Goal: Transaction & Acquisition: Purchase product/service

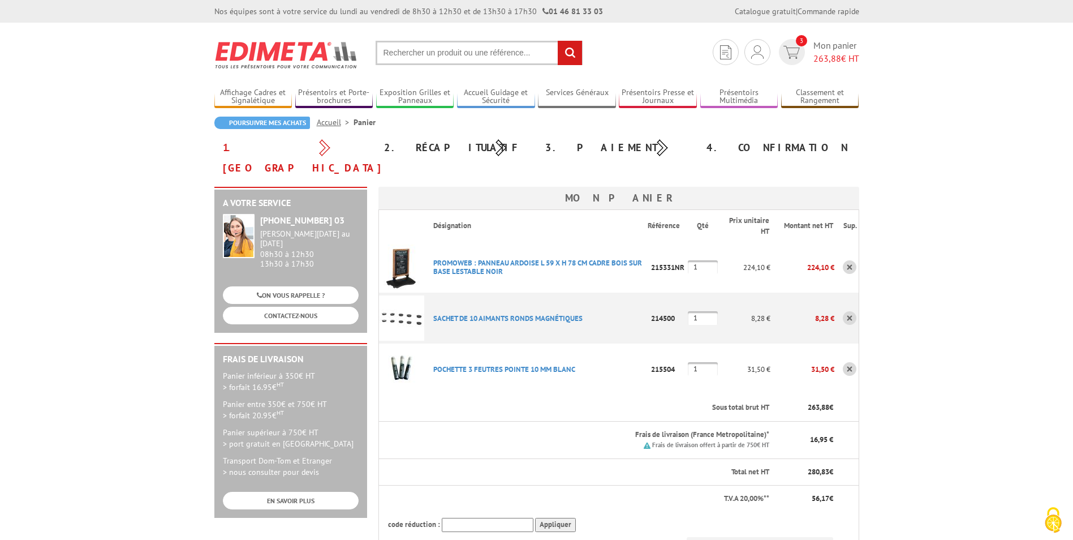
click at [849, 311] on link at bounding box center [850, 318] width 14 height 14
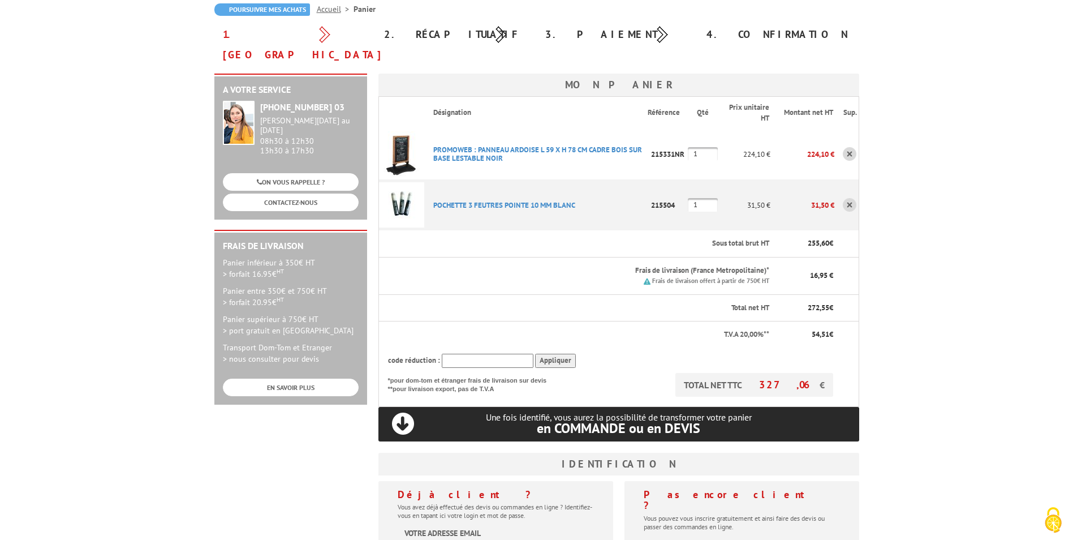
scroll to position [226, 0]
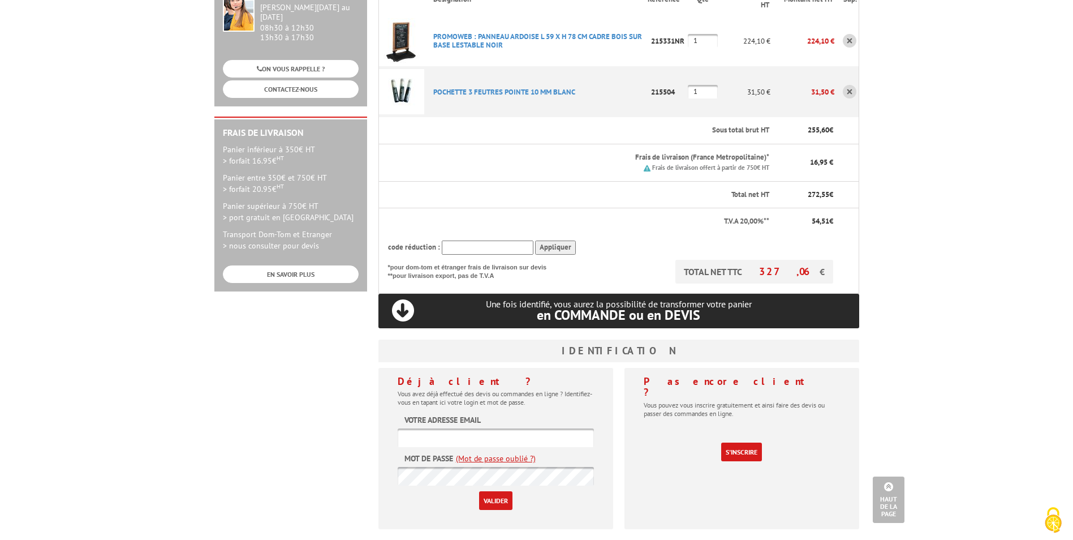
click at [460, 428] on input "text" at bounding box center [496, 437] width 196 height 19
type input "[EMAIL_ADDRESS][DOMAIN_NAME]"
click at [483, 453] on link "(Mot de passe oublié ?)" at bounding box center [496, 458] width 80 height 11
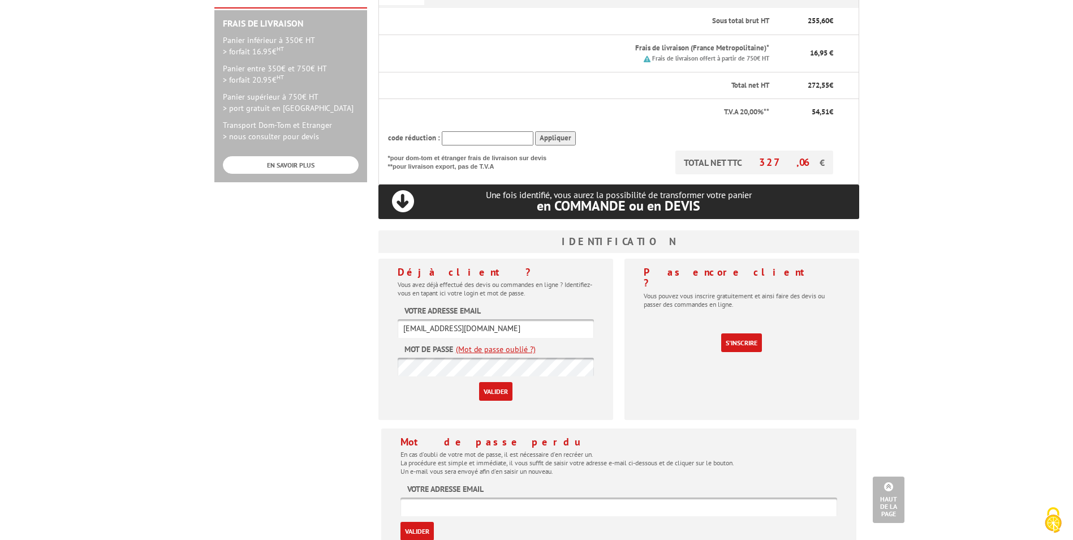
scroll to position [339, 0]
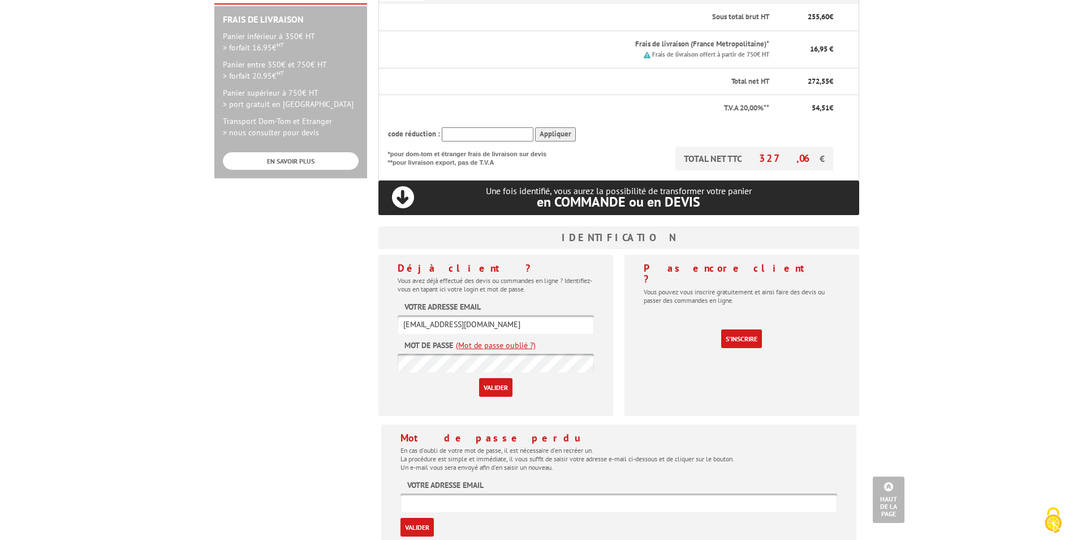
click at [504, 339] on link "(Mot de passe oublié ?)" at bounding box center [496, 344] width 80 height 11
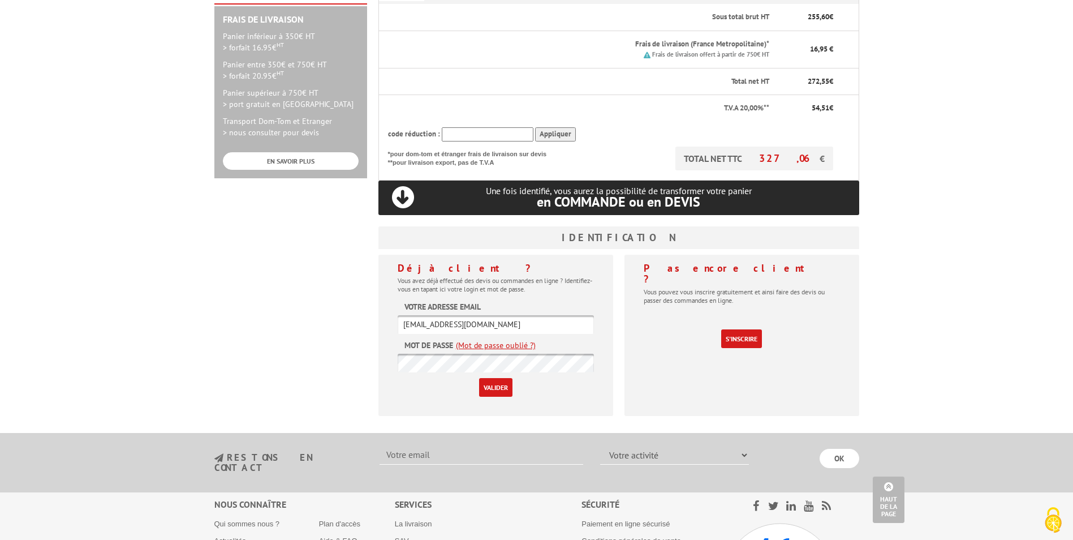
click at [504, 339] on link "(Mot de passe oublié ?)" at bounding box center [496, 344] width 80 height 11
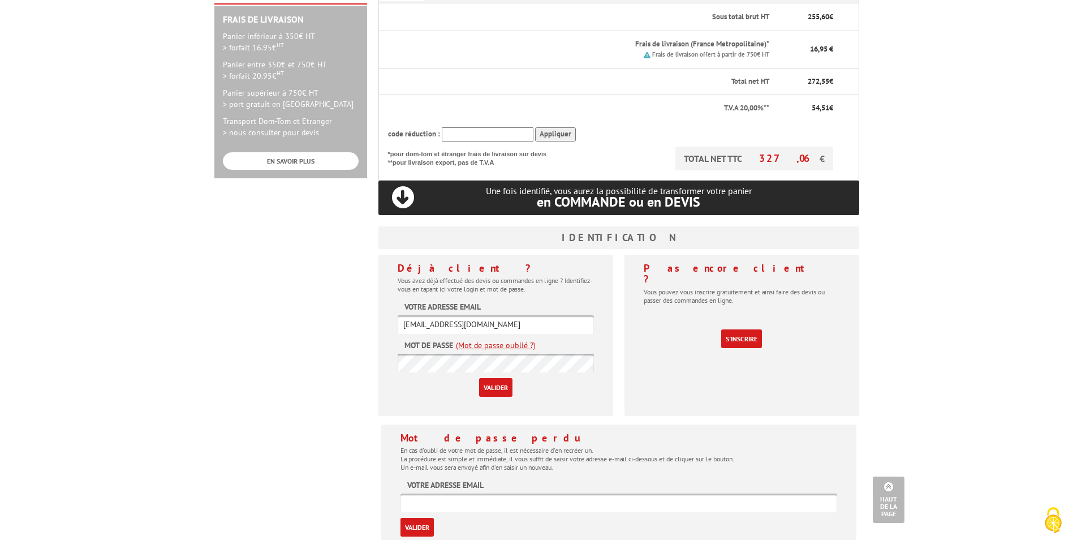
click at [484, 493] on input "text" at bounding box center [619, 502] width 437 height 19
type input "noemie.monpays@msm-normandie.fr"
click at [418, 518] on input "Valider" at bounding box center [417, 527] width 33 height 19
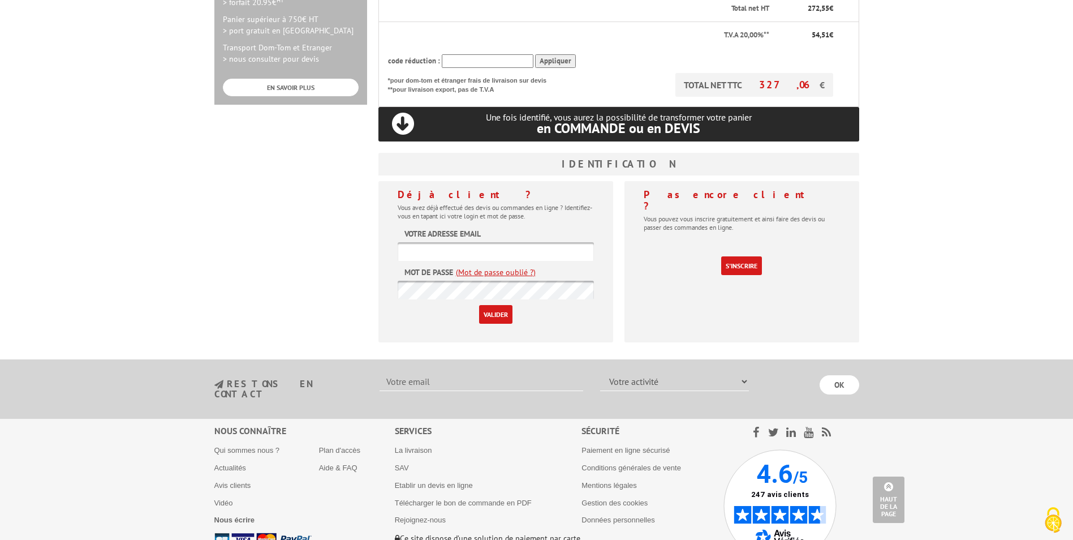
scroll to position [453, 0]
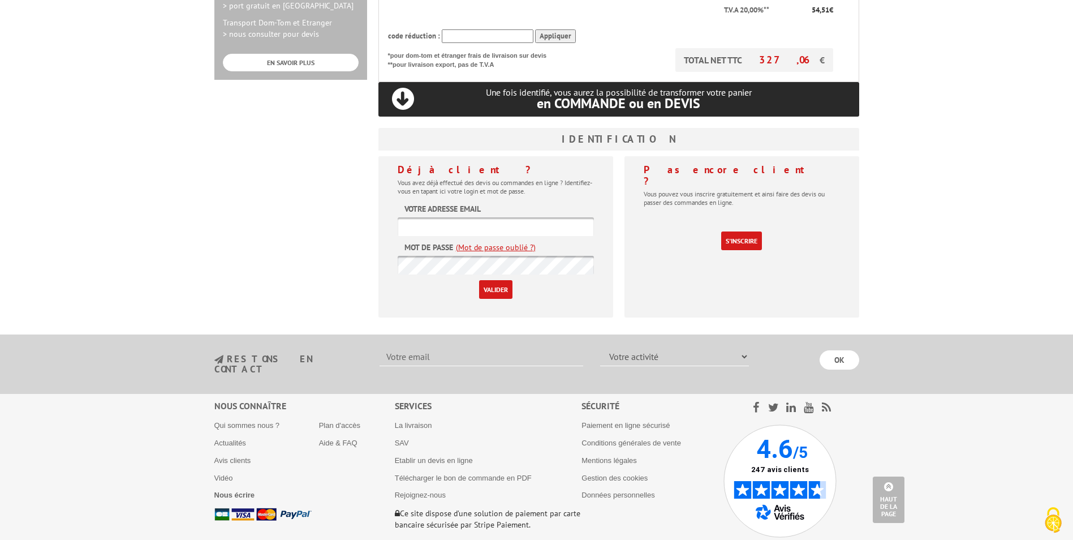
click at [486, 242] on link "(Mot de passe oublié ?)" at bounding box center [496, 247] width 80 height 11
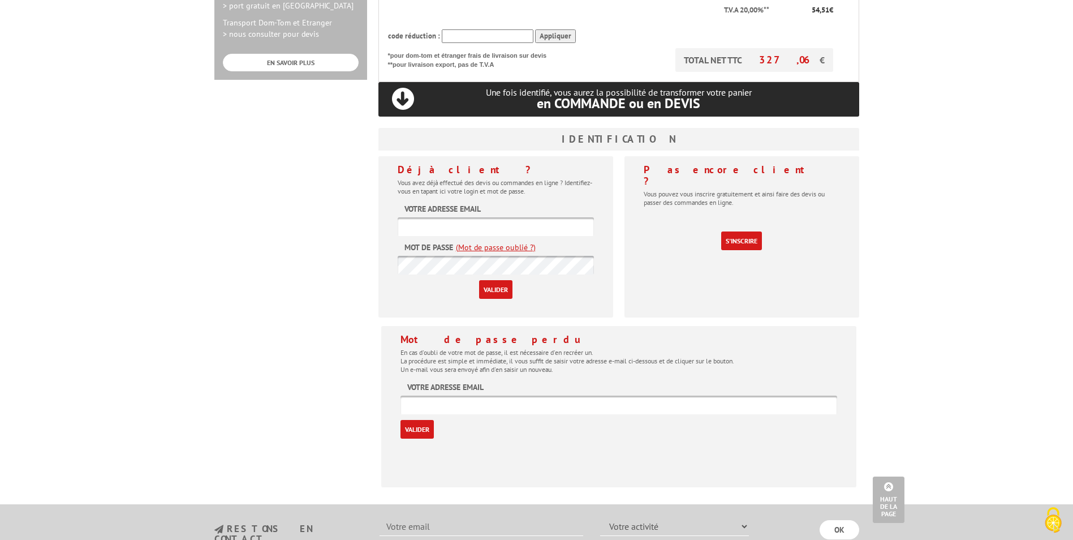
click at [507, 379] on div "Mot de passe perdu En cas d'oubli de votre mot de passe, il est nécessaire d'en…" at bounding box center [619, 386] width 437 height 105
click at [505, 395] on input "text" at bounding box center [619, 404] width 437 height 19
type input "noemie.monpays@msm-normandie.fr"
click at [423, 420] on input "Valider" at bounding box center [417, 429] width 33 height 19
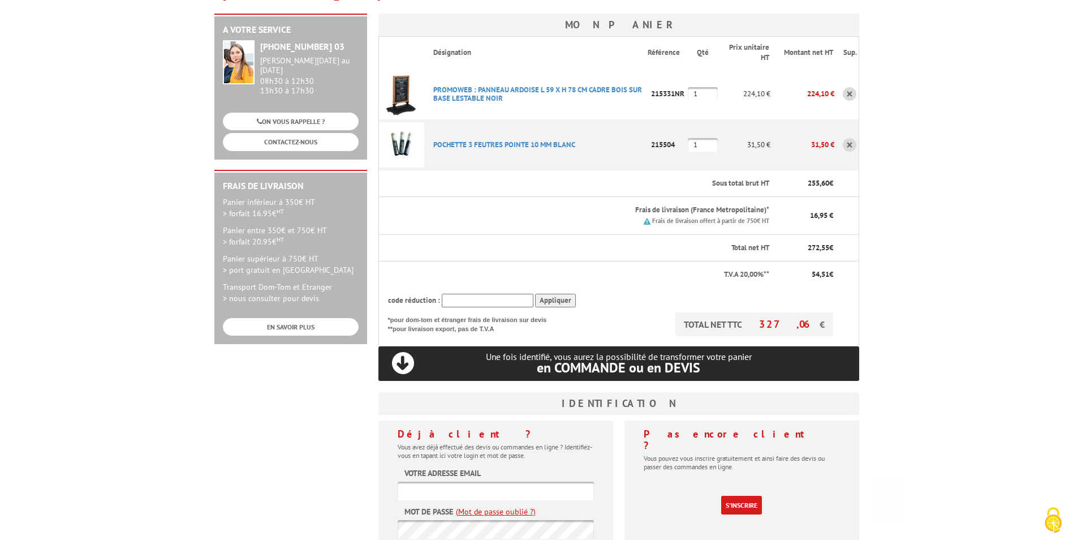
scroll to position [226, 0]
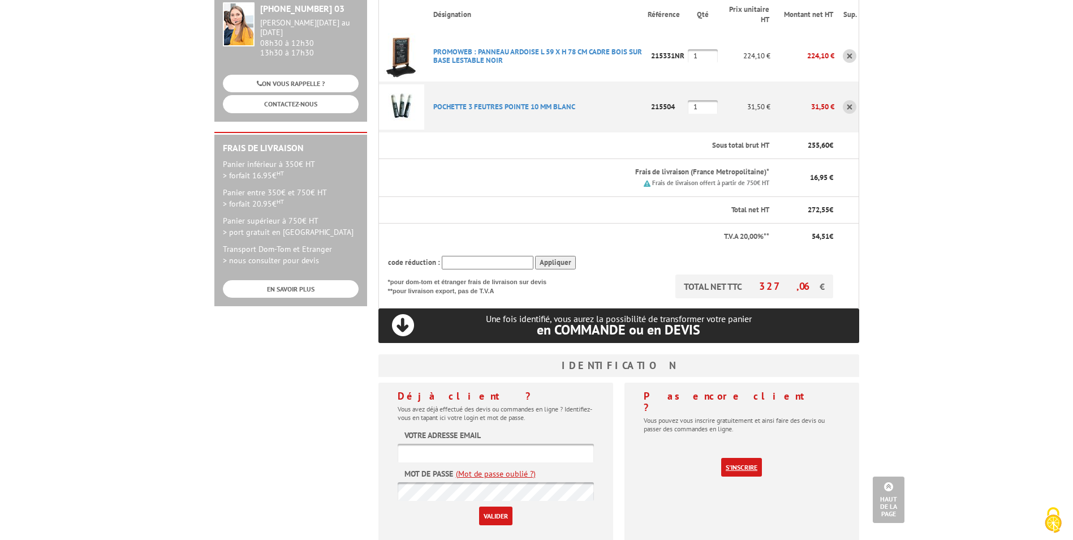
click at [751, 458] on link "S'inscrire" at bounding box center [741, 467] width 41 height 19
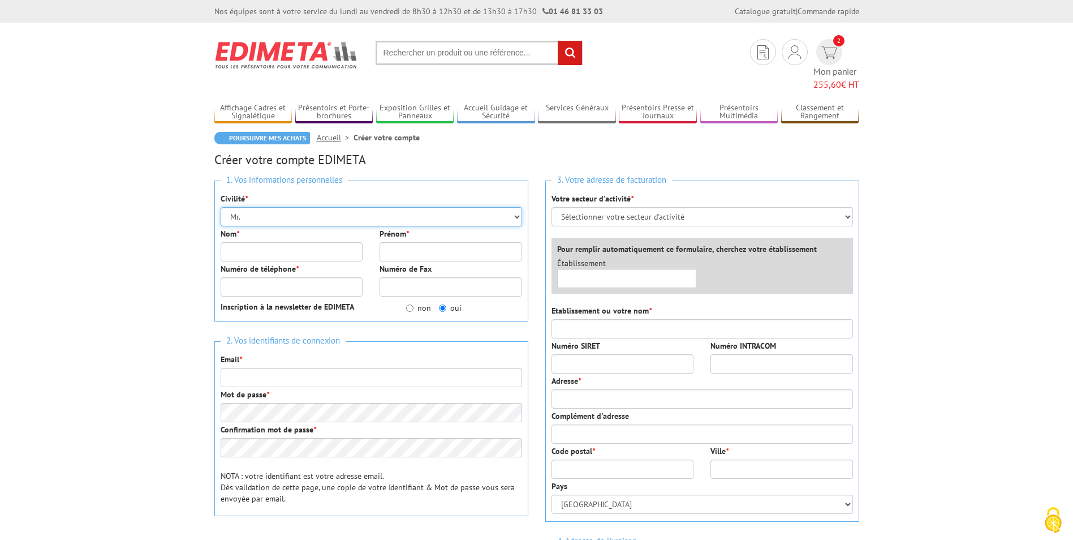
click at [269, 207] on select "Mr. Mme. Mlle." at bounding box center [372, 216] width 302 height 19
select select "Mme."
click at [221, 207] on select "Mr. Mme. Mlle." at bounding box center [372, 216] width 302 height 19
click at [266, 242] on input "Nom *" at bounding box center [292, 251] width 143 height 19
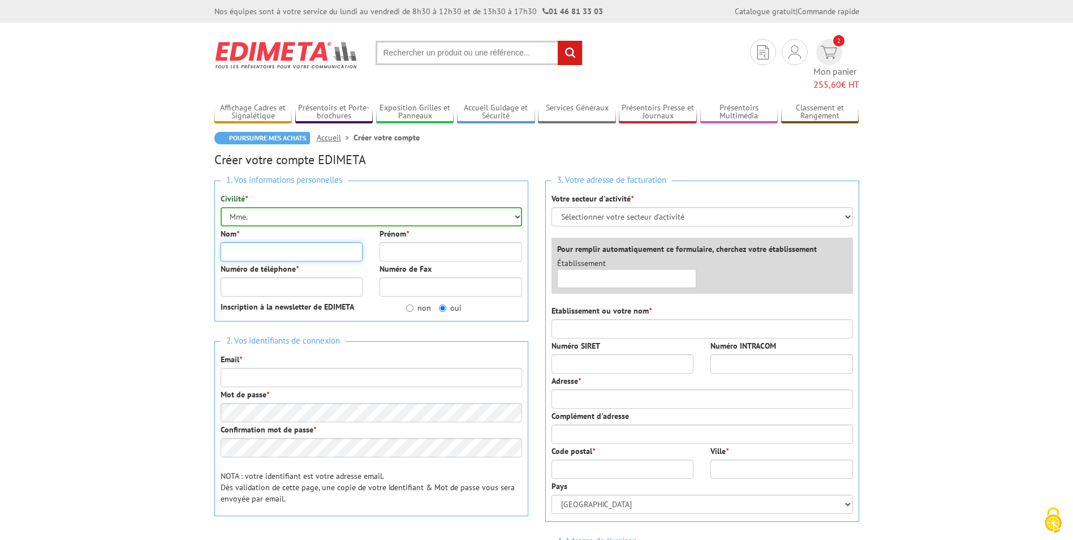
type input "MONPAYS"
type input "Noëmie"
type input "0682292198"
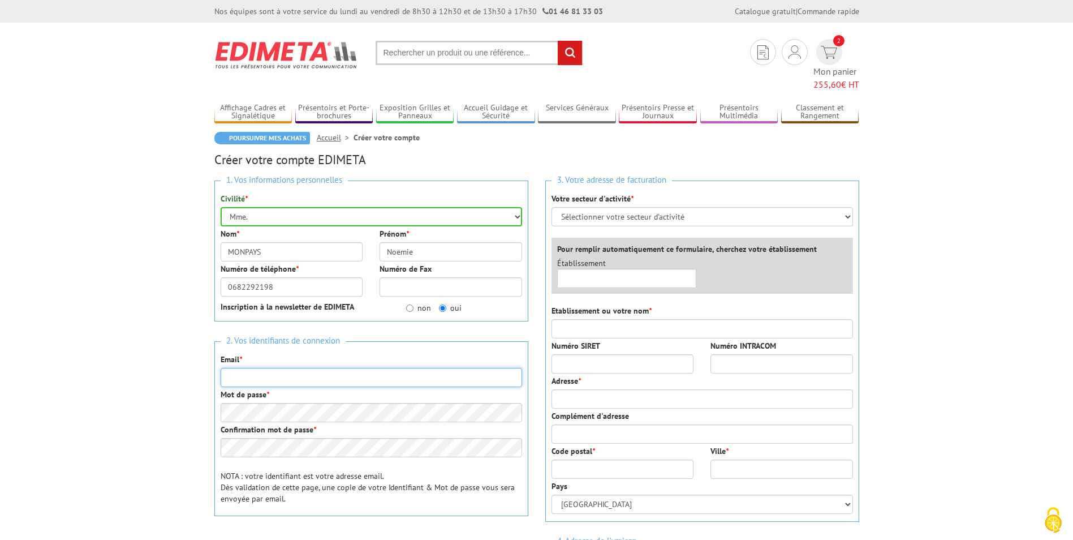
type input "[EMAIL_ADDRESS][DOMAIN_NAME]"
type input "OT MONT SAINT - MICHEL - NORMANDIE"
type input "39 Rte de la Grève Moidrey, 50170 Pontorson, France"
type input "50170"
type input "DUCEY-LES-CHERIS"
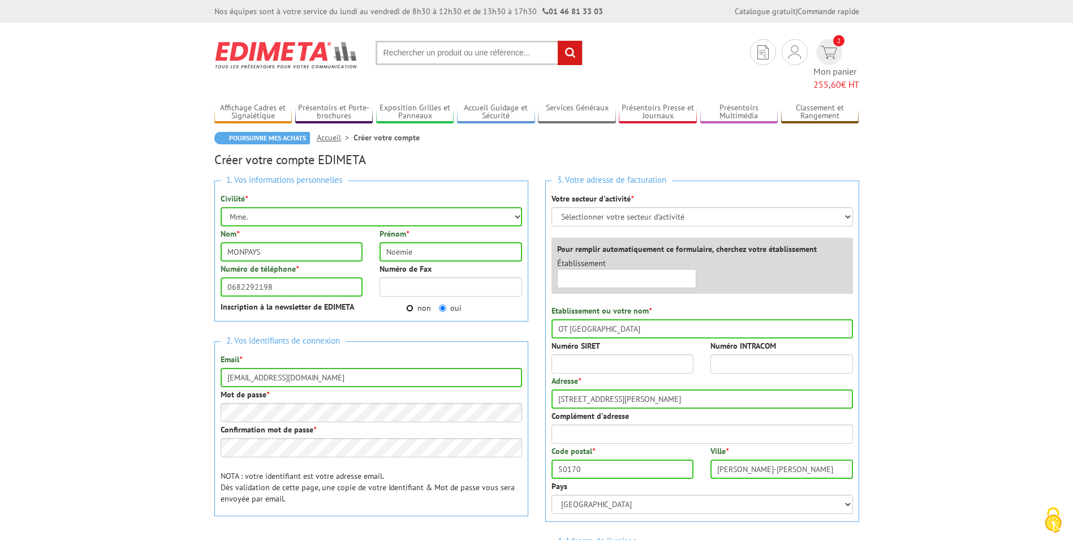
click at [410, 304] on input "non" at bounding box center [409, 307] width 7 height 7
radio input "true"
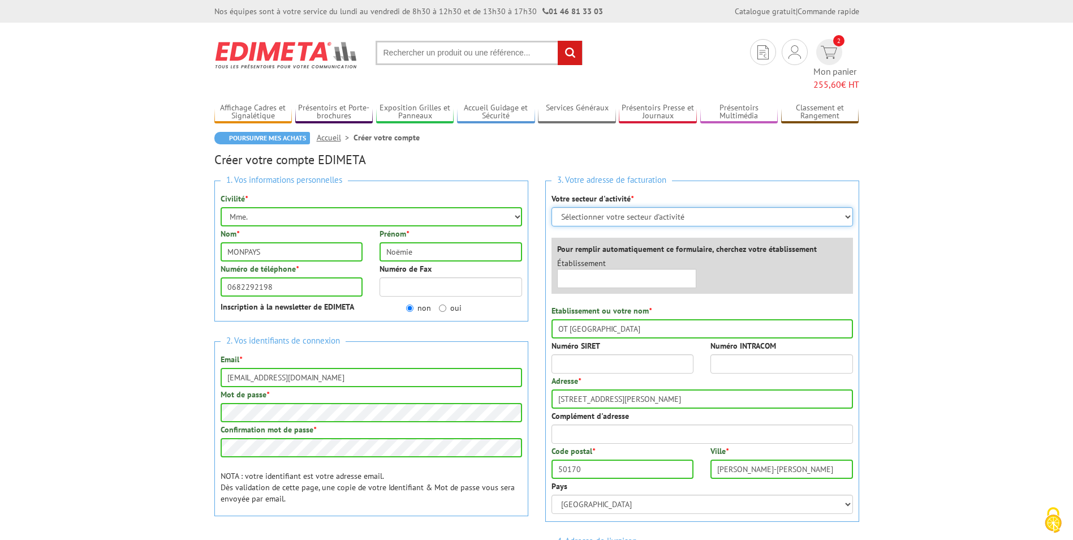
click at [631, 207] on select "Sélectionner votre secteur d'activité Administrations et collectivités Magasins…" at bounding box center [703, 216] width 302 height 19
select select "876"
click at [552, 207] on select "Sélectionner votre secteur d'activité Administrations et collectivités Magasins…" at bounding box center [703, 216] width 302 height 19
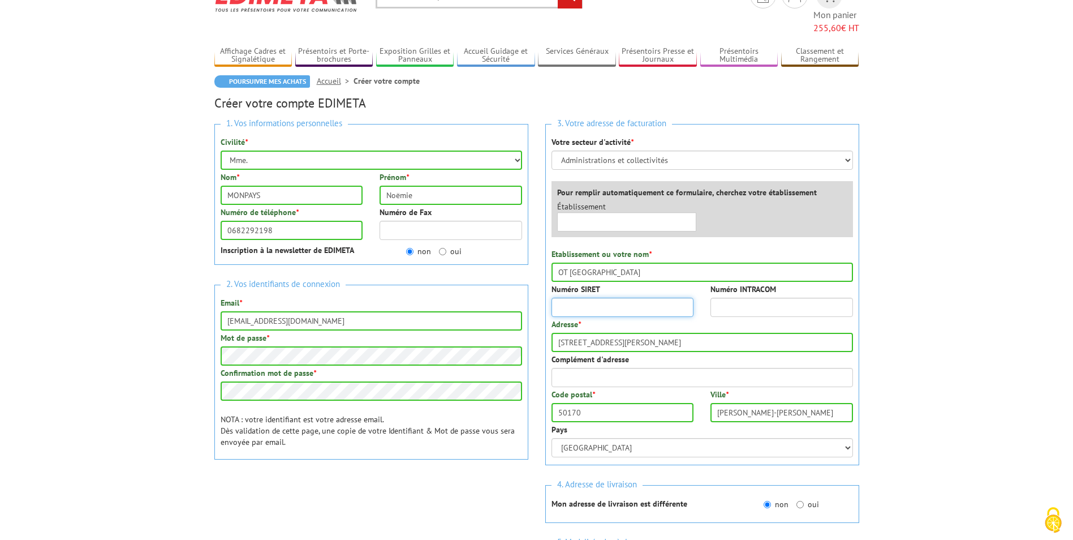
click at [596, 298] on input "Numéro SIRET" at bounding box center [623, 307] width 143 height 19
type input "81756789400016"
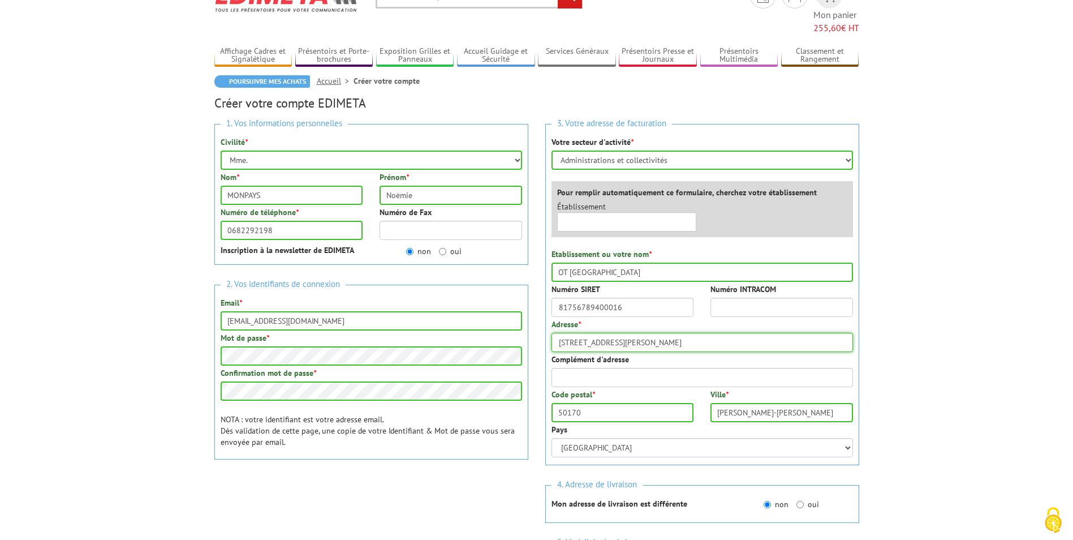
click at [671, 333] on input "39 Rte de la Grève Moidrey, 50170 Pontorson, France" at bounding box center [703, 342] width 302 height 19
click at [500, 337] on div "1. Vos informations personnelles Civilité * Mr. Mme. Mlle. Nom * MONPAYS Prénom…" at bounding box center [537, 382] width 662 height 534
type input "4 rue du Général Leclerc"
click at [604, 403] on input "50170" at bounding box center [623, 412] width 143 height 19
type input "50220"
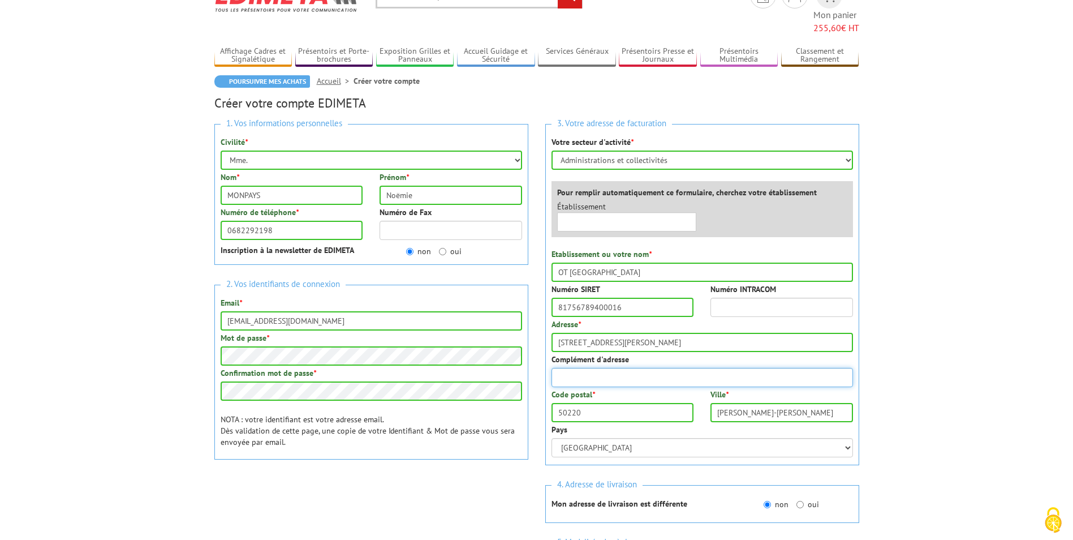
click at [623, 368] on input "Complément d'adresse" at bounding box center [703, 377] width 302 height 19
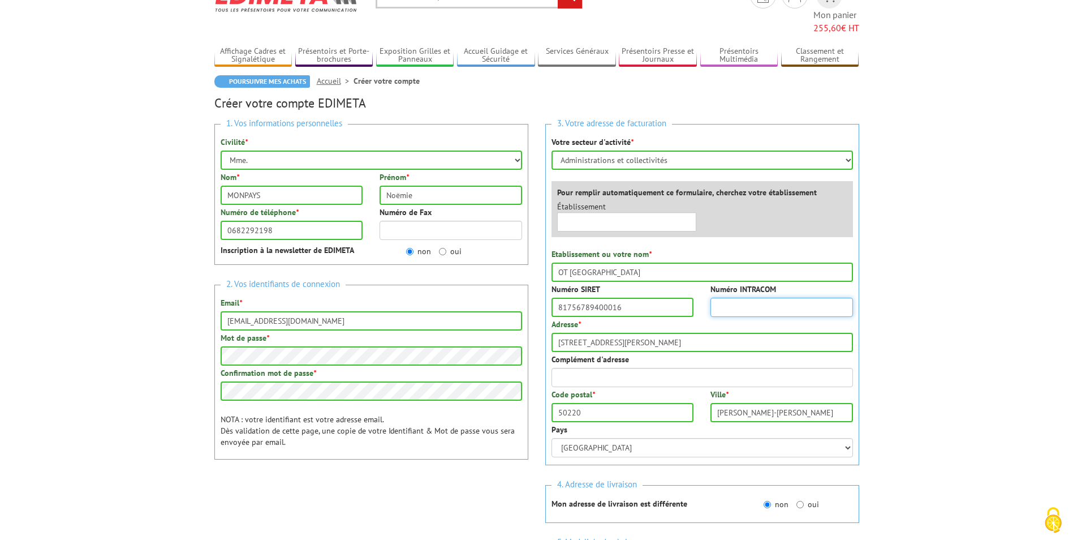
click at [763, 298] on input "Numéro INTRACOM" at bounding box center [782, 307] width 143 height 19
click at [774, 298] on input "FR09817567" at bounding box center [782, 307] width 143 height 19
click at [779, 298] on input "FR09817567" at bounding box center [782, 307] width 143 height 19
type input "FR09817567894"
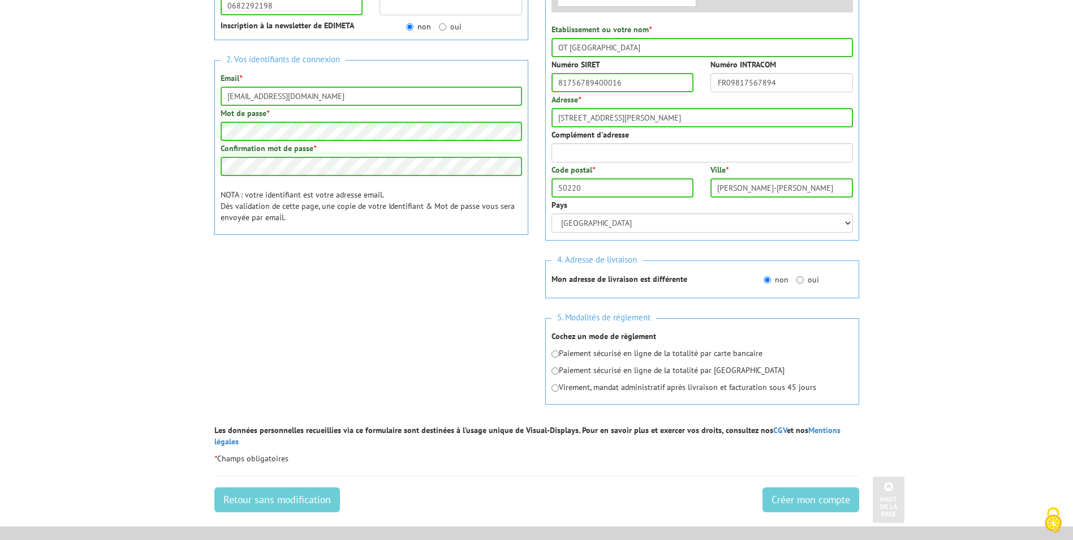
scroll to position [283, 0]
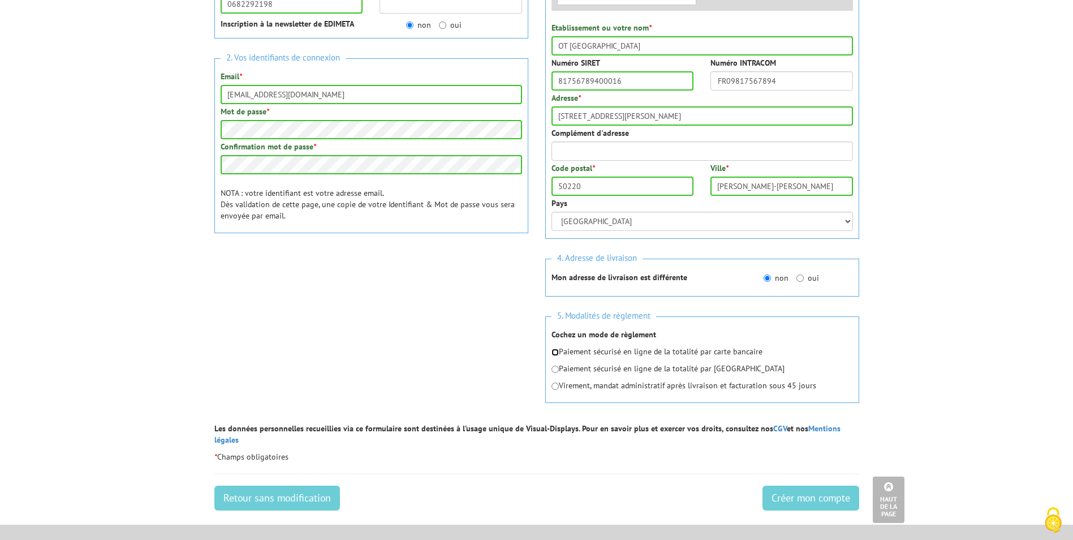
click at [556, 348] on input "radio" at bounding box center [555, 351] width 7 height 7
radio input "true"
click at [806, 485] on input "Créer mon compte" at bounding box center [811, 497] width 97 height 25
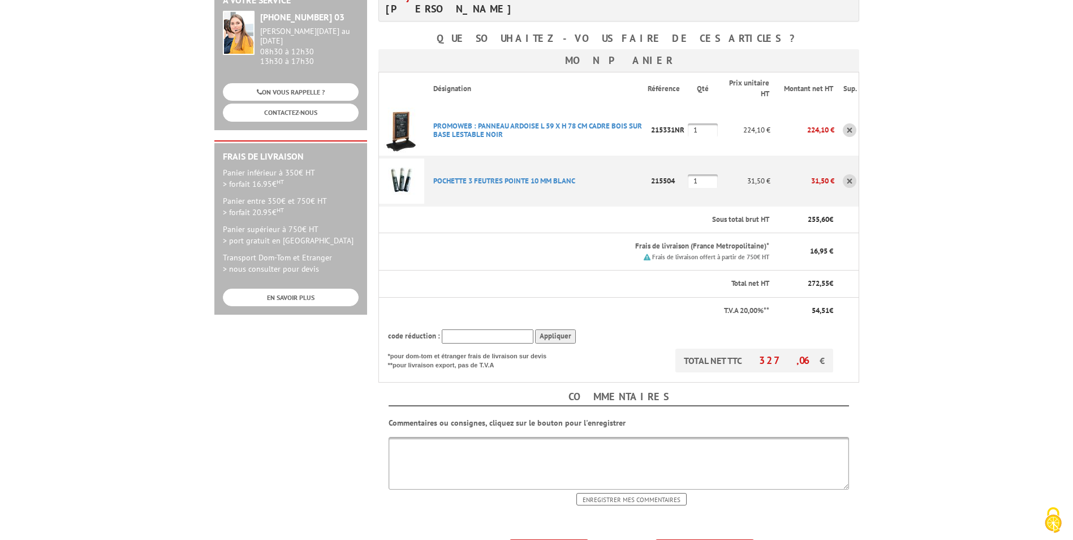
scroll to position [226, 0]
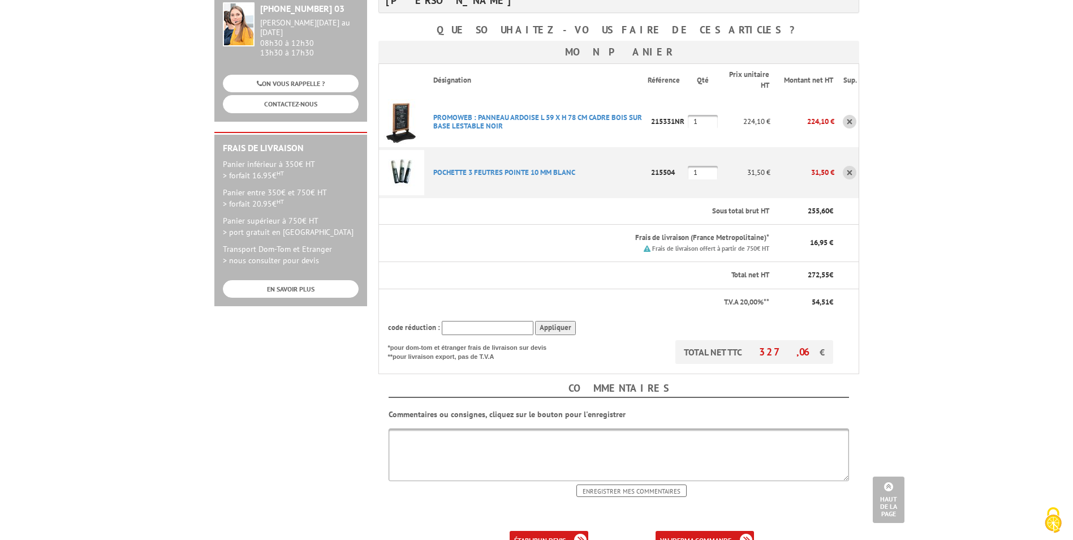
click at [706, 536] on b "ma commande" at bounding box center [708, 540] width 47 height 8
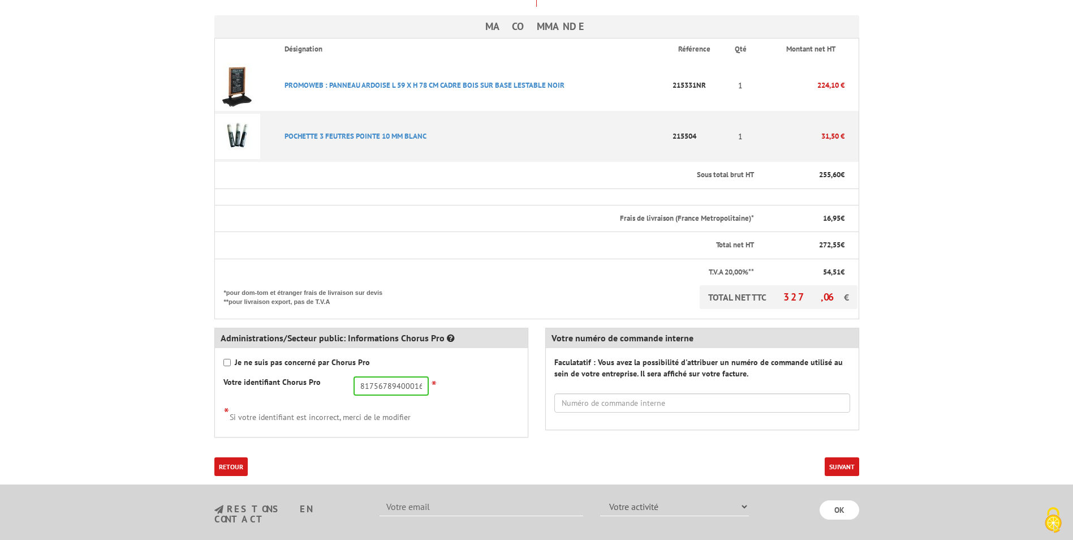
scroll to position [283, 0]
click at [845, 457] on button "Suivant" at bounding box center [842, 466] width 35 height 19
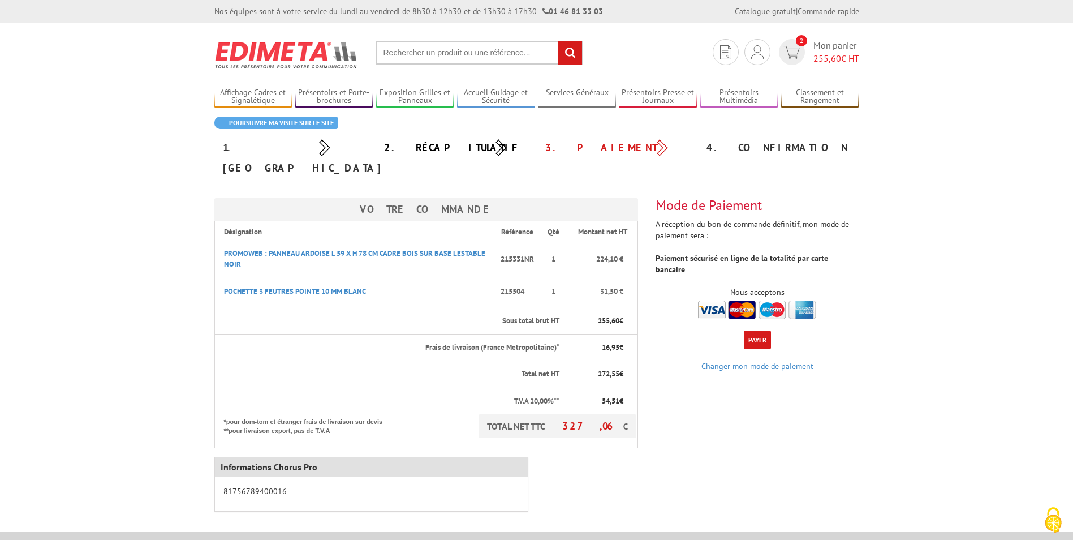
click at [746, 300] on img at bounding box center [757, 309] width 118 height 19
click at [760, 330] on button "Payer" at bounding box center [757, 339] width 27 height 19
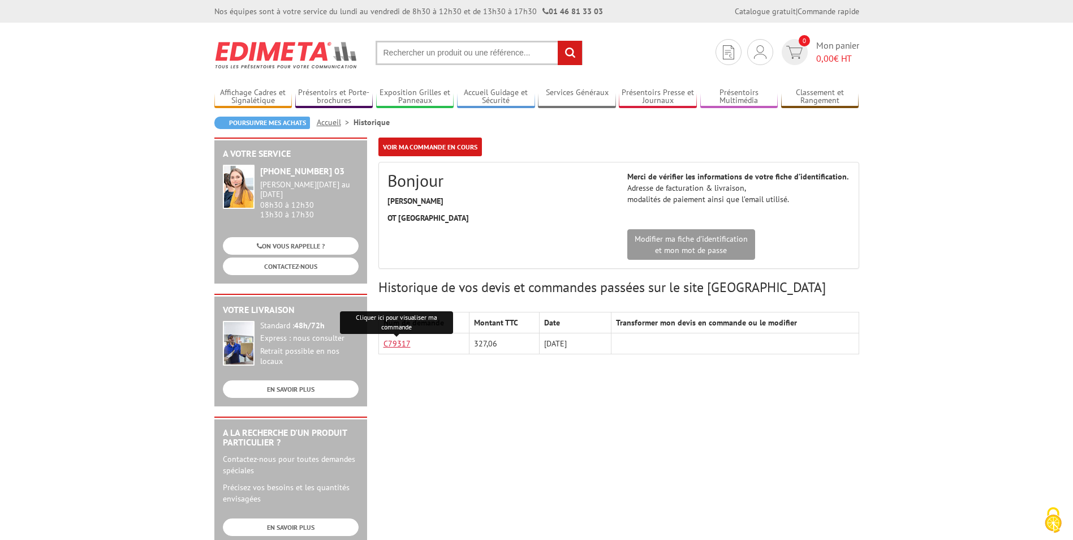
click at [406, 346] on link "C79317" at bounding box center [397, 343] width 27 height 10
click at [421, 144] on link "Voir ma commande en cours" at bounding box center [430, 146] width 104 height 19
